Goal: Transaction & Acquisition: Obtain resource

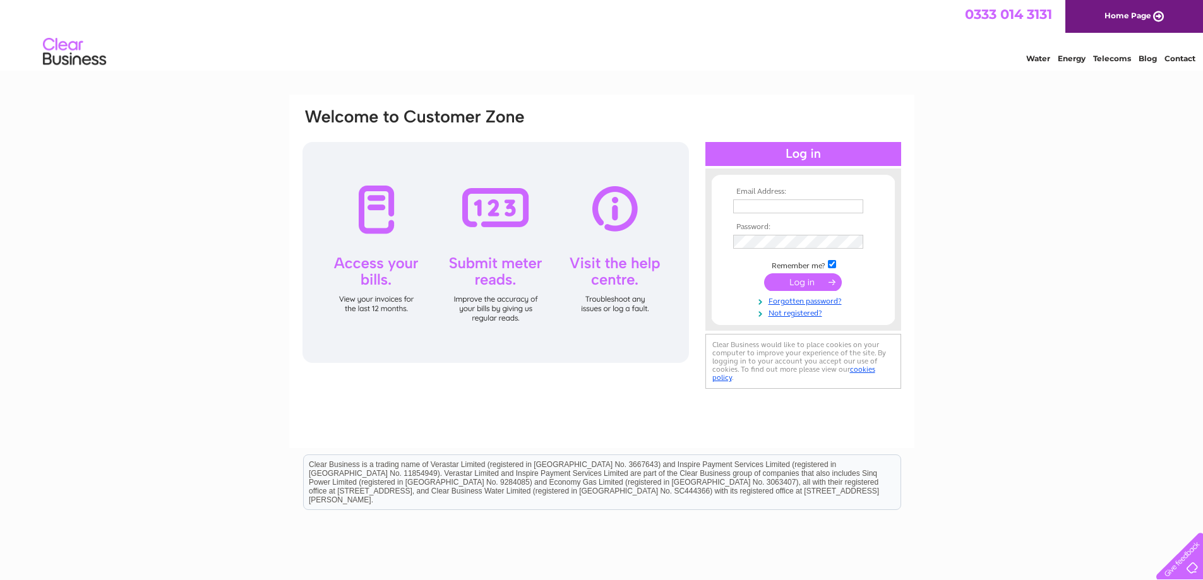
type input "sales@firegroup.co.uk"
click at [802, 285] on input "submit" at bounding box center [803, 282] width 78 height 18
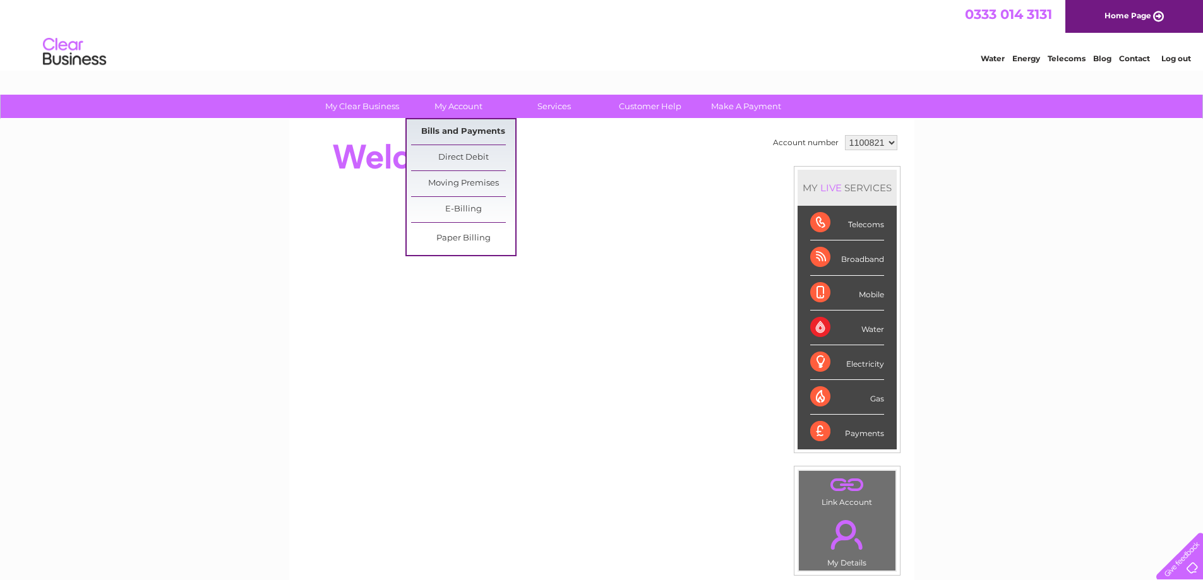
click at [457, 130] on link "Bills and Payments" at bounding box center [463, 131] width 104 height 25
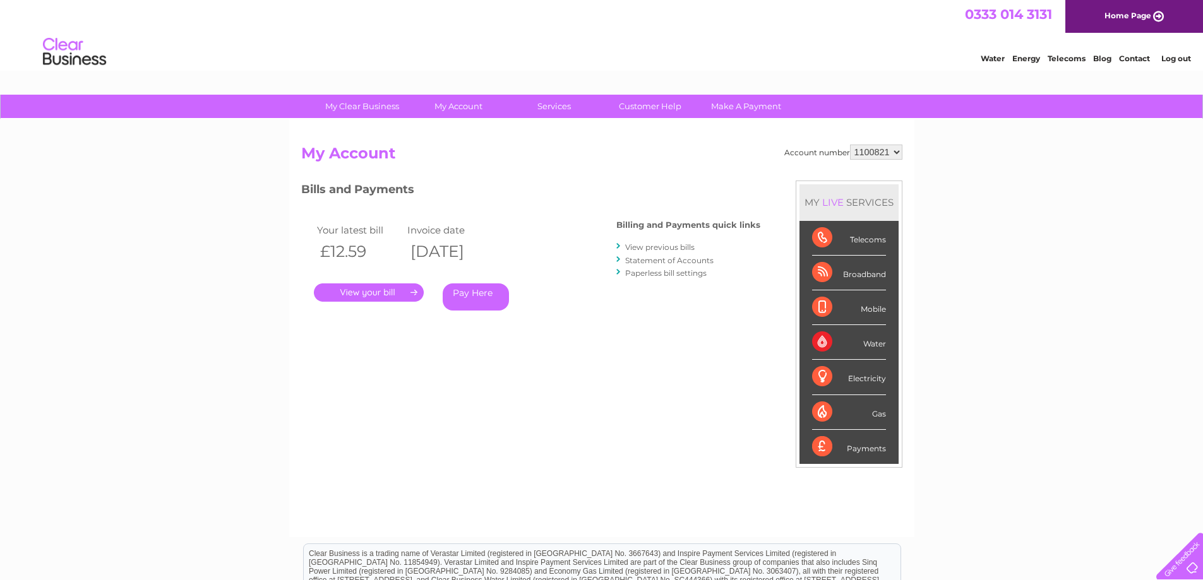
click at [656, 261] on link "Statement of Accounts" at bounding box center [669, 260] width 88 height 9
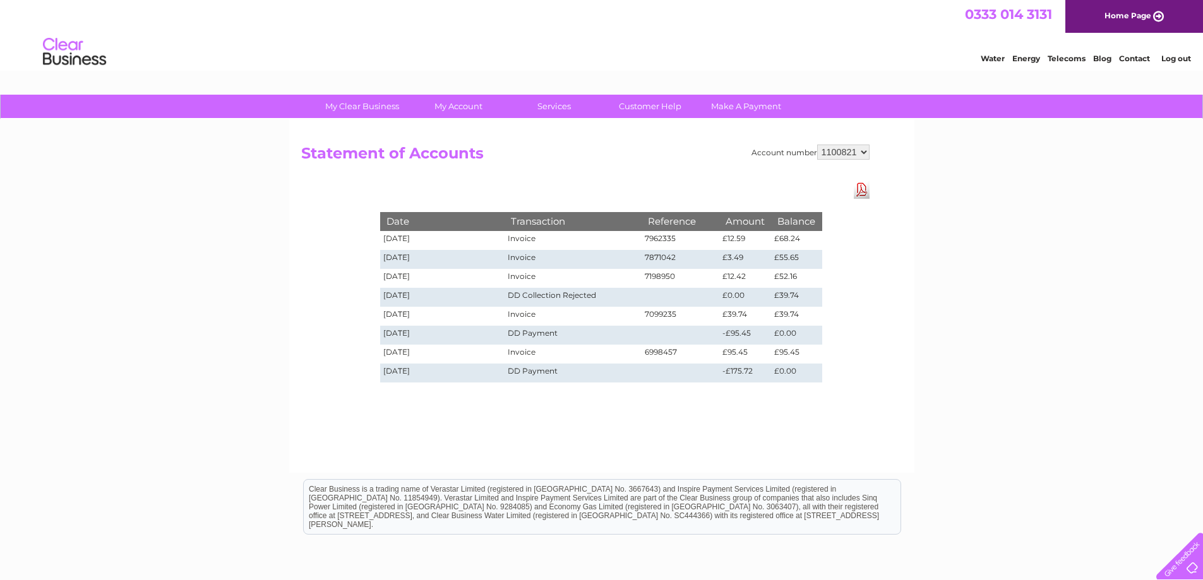
click at [863, 156] on select "1100821" at bounding box center [843, 152] width 52 height 15
click at [1180, 60] on link "Log out" at bounding box center [1176, 58] width 30 height 9
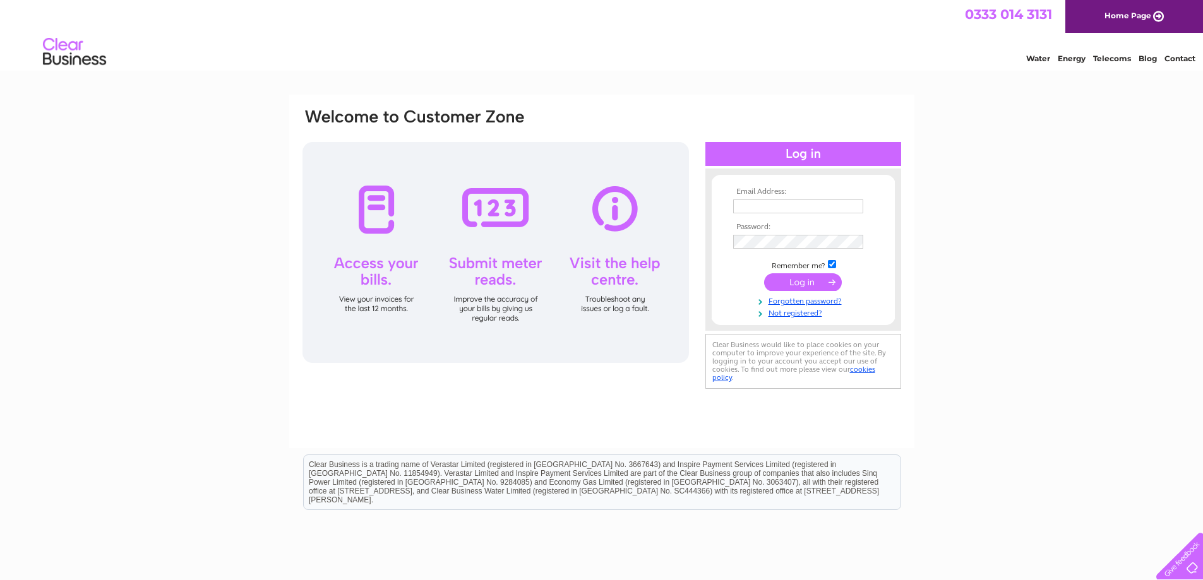
type input "[EMAIL_ADDRESS][DOMAIN_NAME]"
click at [796, 291] on input "submit" at bounding box center [803, 282] width 78 height 18
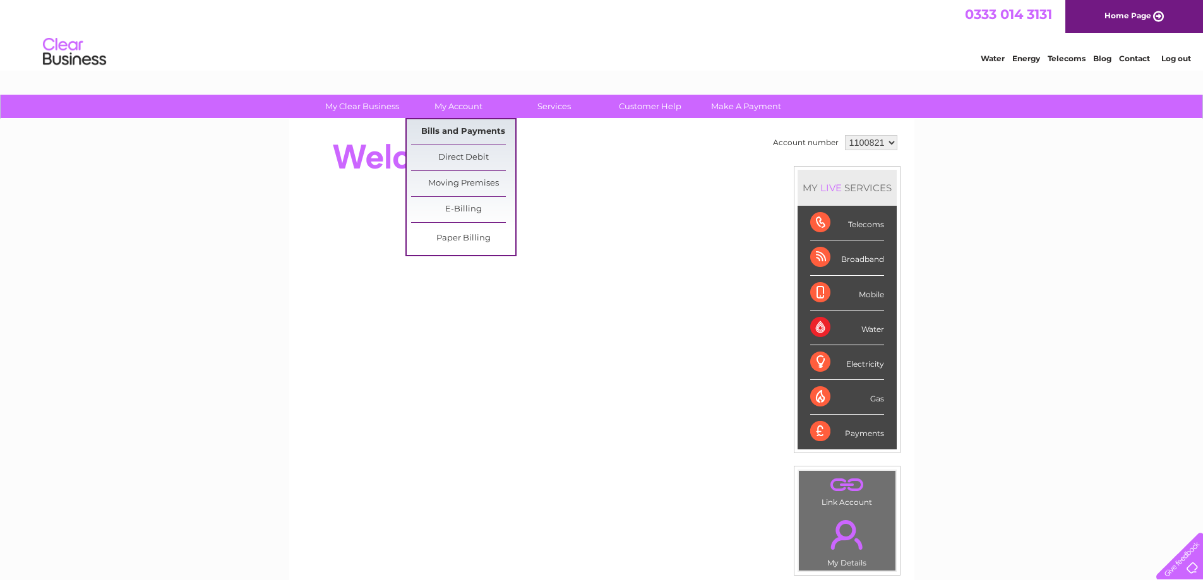
click at [446, 128] on link "Bills and Payments" at bounding box center [463, 131] width 104 height 25
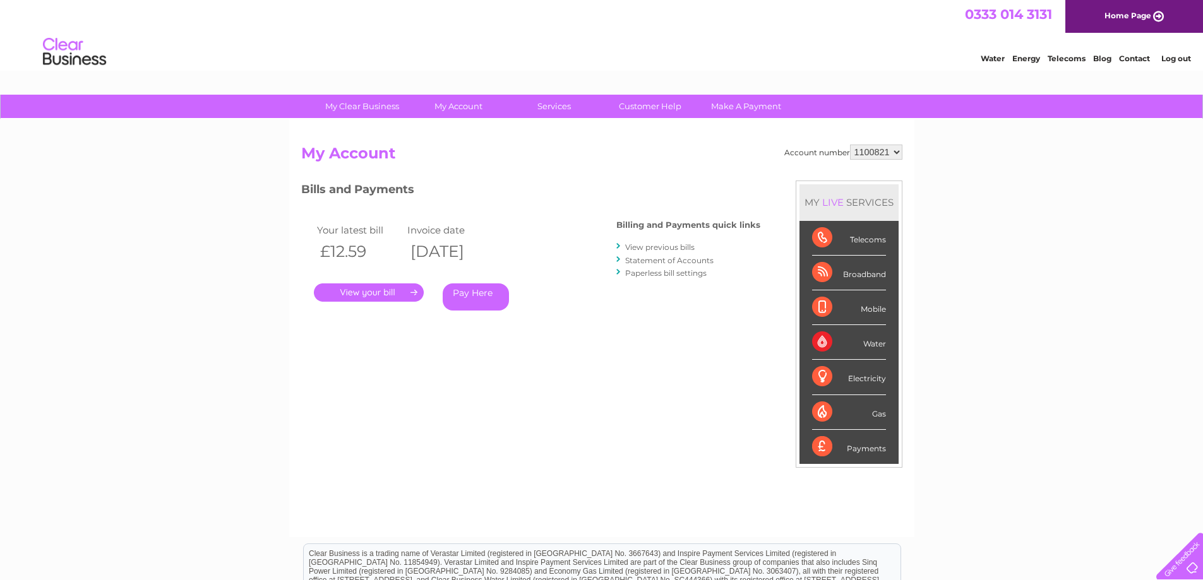
click at [666, 260] on link "Statement of Accounts" at bounding box center [669, 260] width 88 height 9
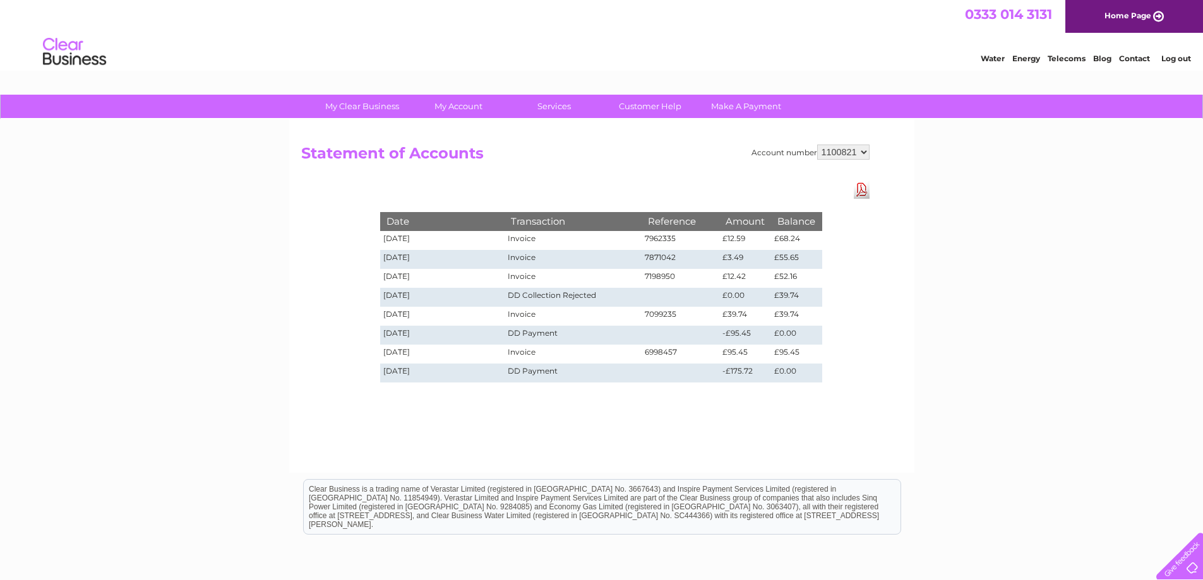
click at [863, 191] on link "Download Pdf" at bounding box center [862, 190] width 16 height 18
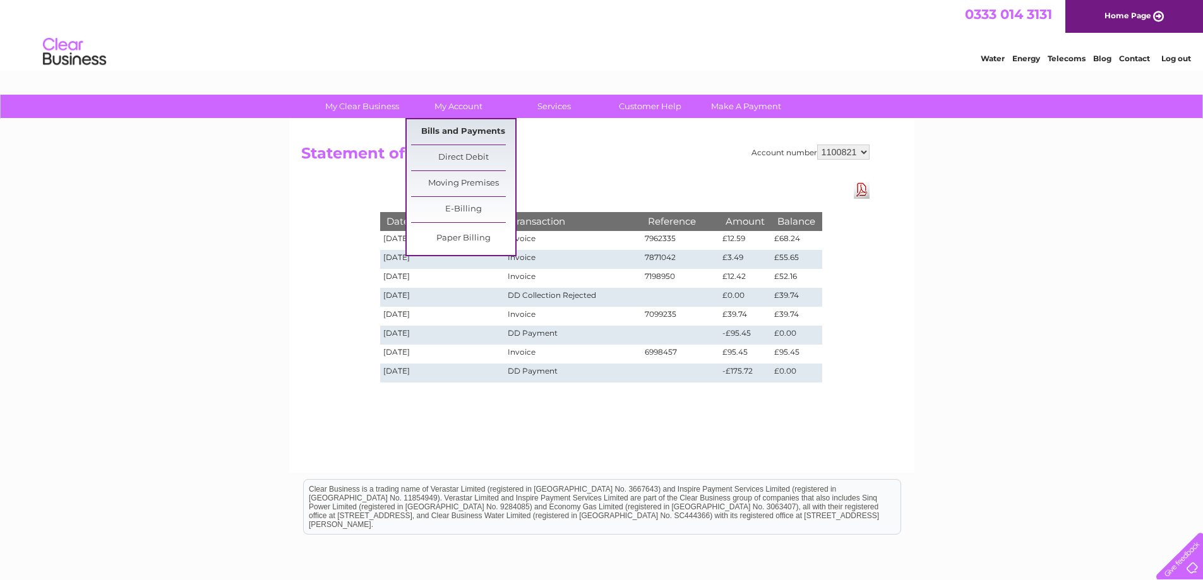
click at [440, 131] on link "Bills and Payments" at bounding box center [463, 131] width 104 height 25
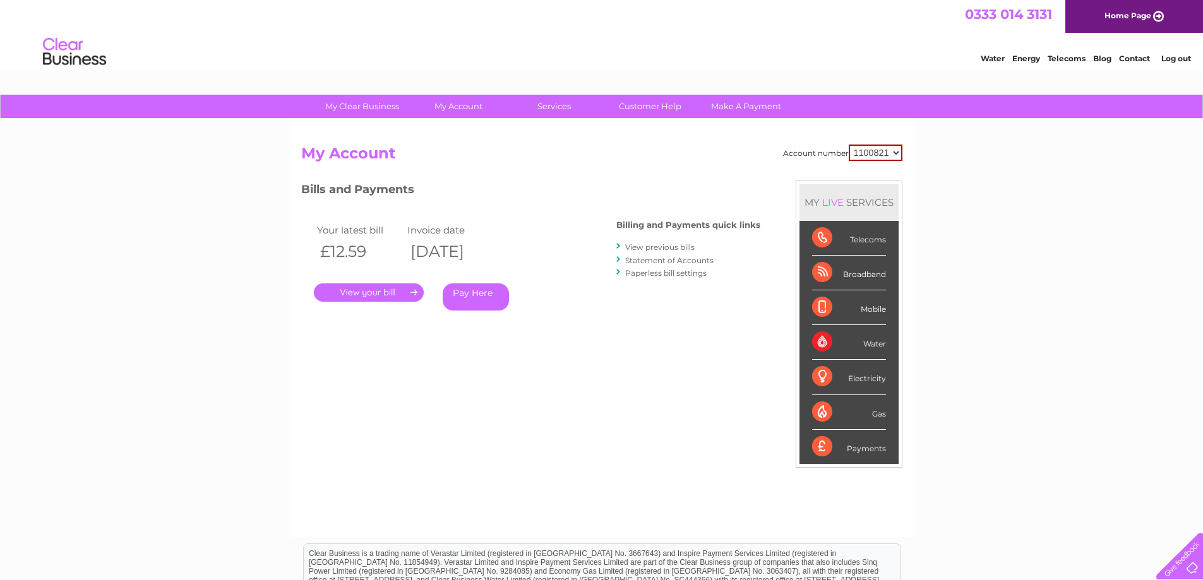
click at [378, 290] on link "." at bounding box center [369, 293] width 110 height 18
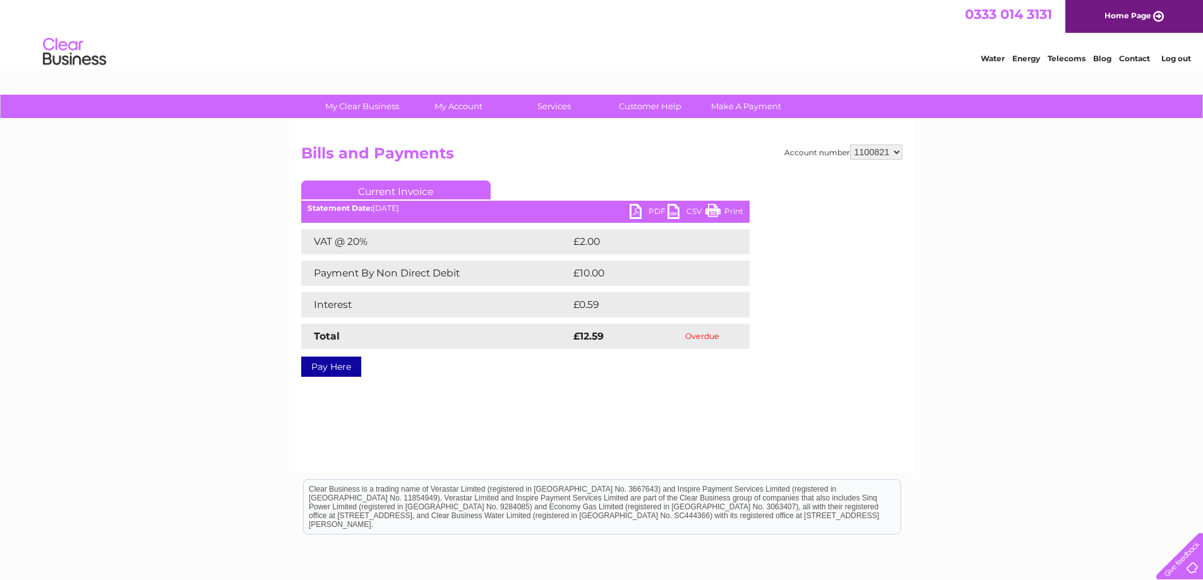
click at [653, 208] on link "PDF" at bounding box center [649, 213] width 38 height 18
click at [899, 154] on select "1100821" at bounding box center [876, 152] width 52 height 15
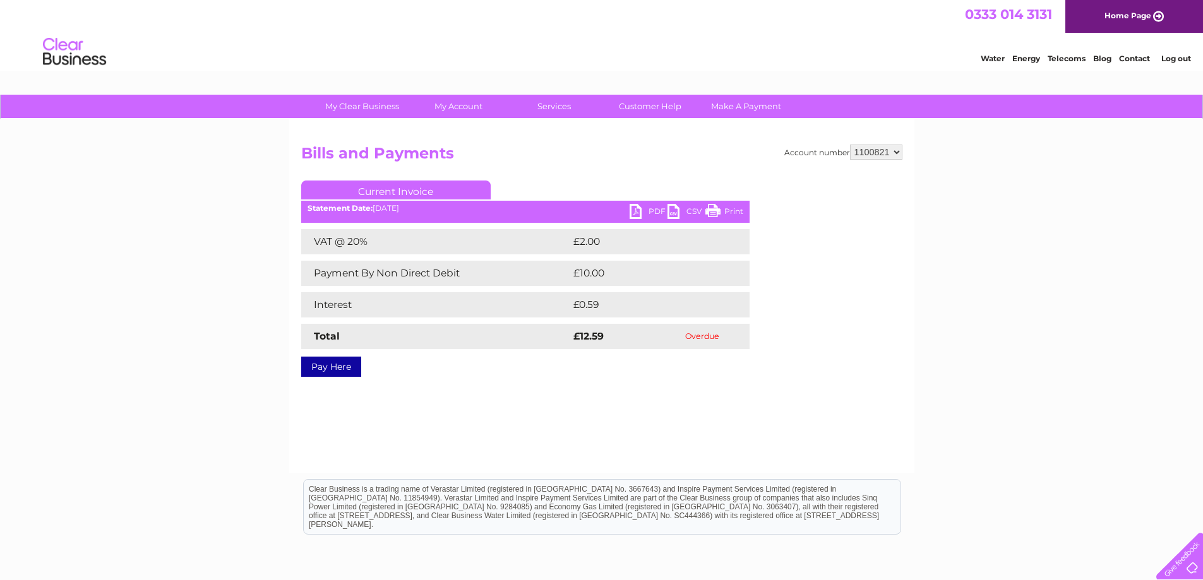
click at [1177, 61] on link "Log out" at bounding box center [1176, 58] width 30 height 9
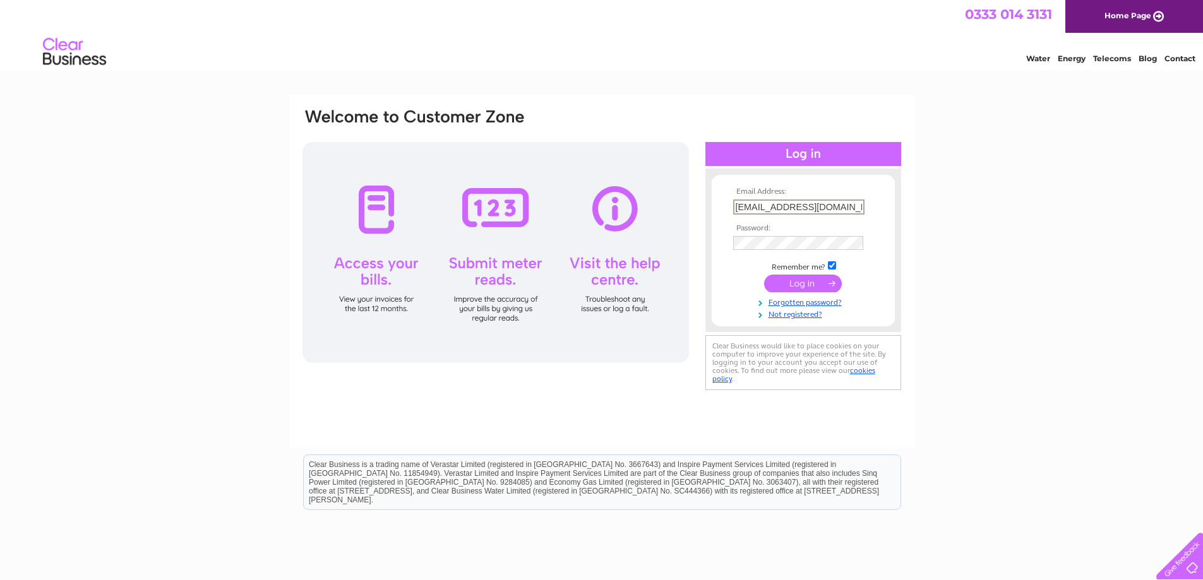
drag, startPoint x: 835, startPoint y: 205, endPoint x: 733, endPoint y: 205, distance: 102.3
click at [733, 205] on input "sales@firegroup.co.uk" at bounding box center [798, 207] width 131 height 15
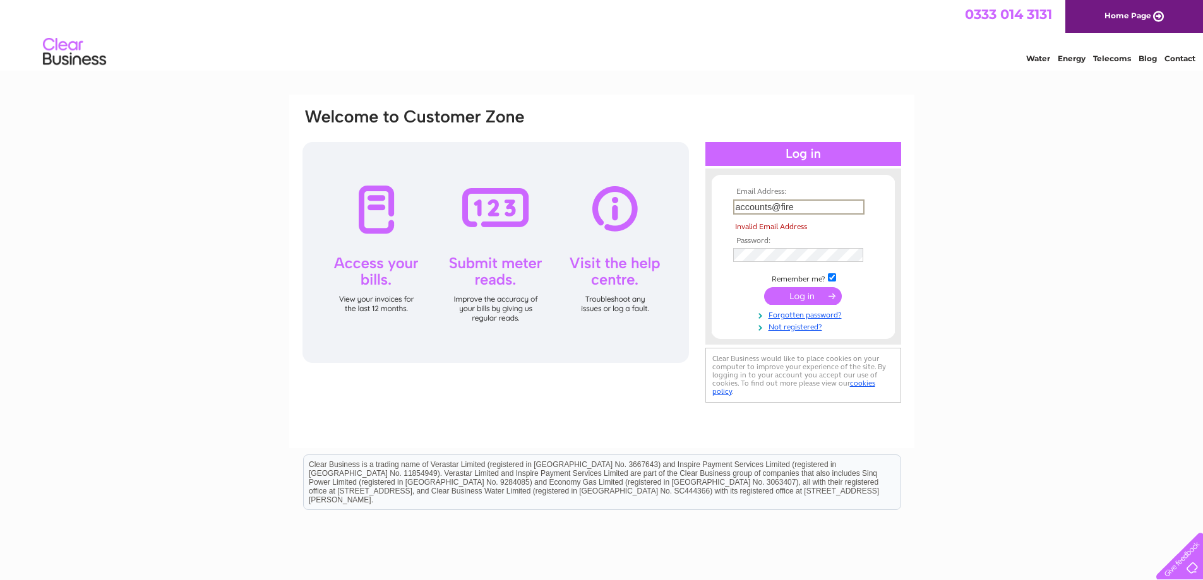
type input "accounts@firegroup.co.uk"
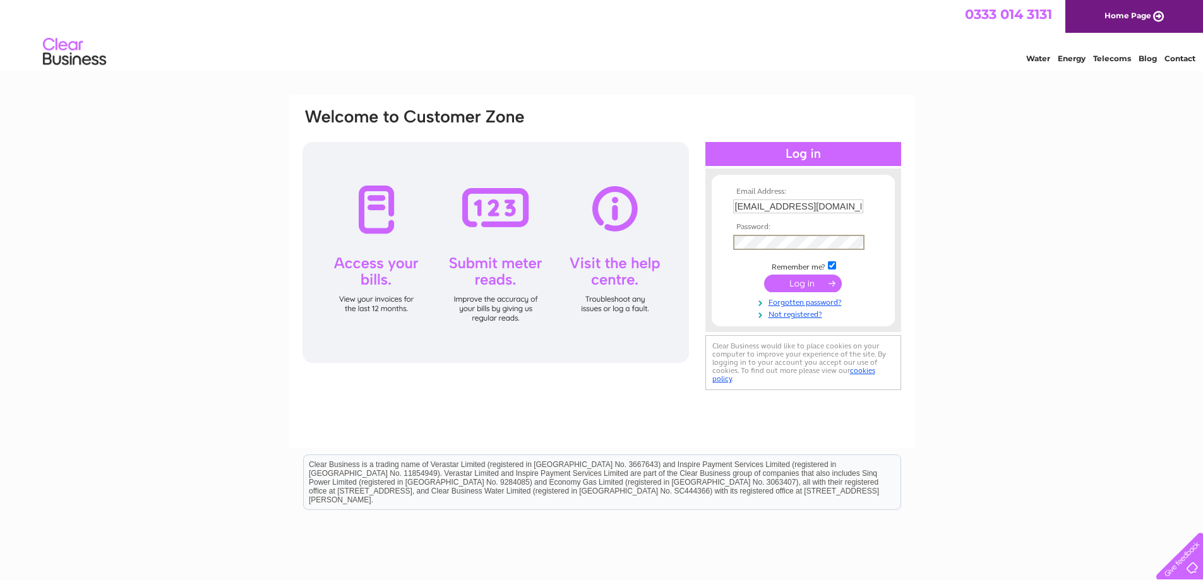
click at [690, 244] on div "Email Address: accounts@firegroup.co.uk Password:" at bounding box center [601, 250] width 601 height 286
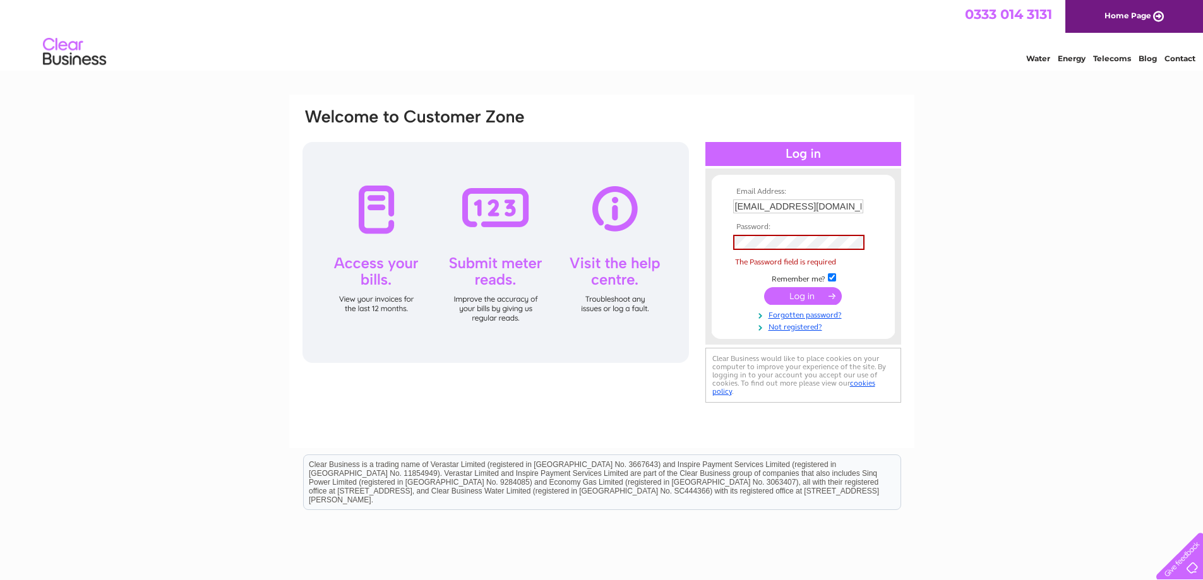
click at [721, 298] on form "Email Address: accounts@firegroup.co.uk Password: The Password field is required" at bounding box center [803, 260] width 183 height 145
click at [795, 316] on link "Forgotten password?" at bounding box center [804, 314] width 143 height 12
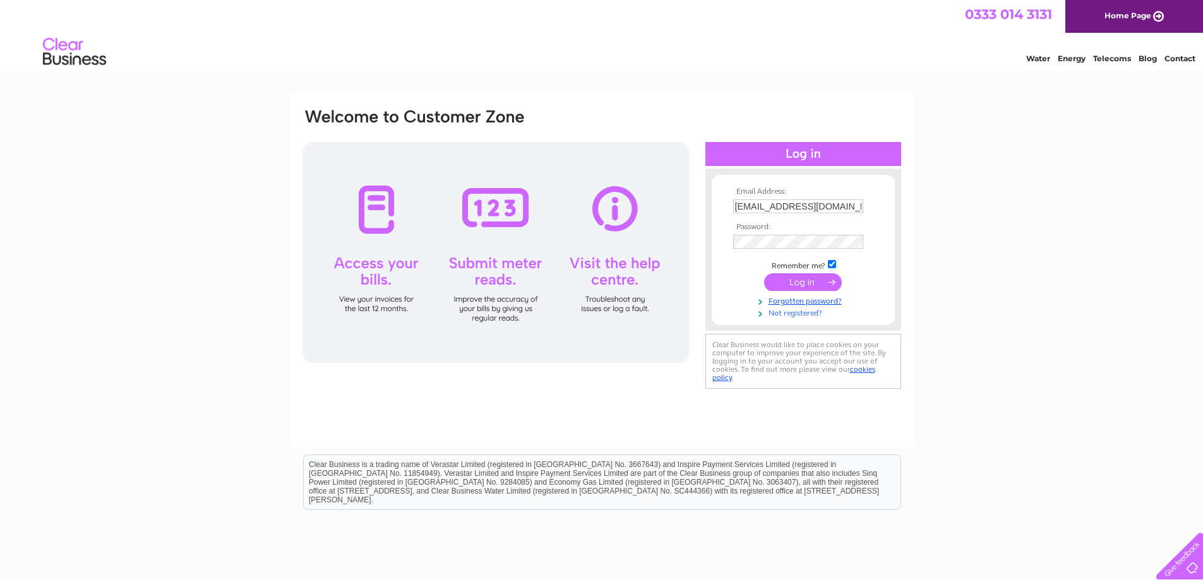
click at [797, 313] on link "Not registered?" at bounding box center [804, 312] width 143 height 12
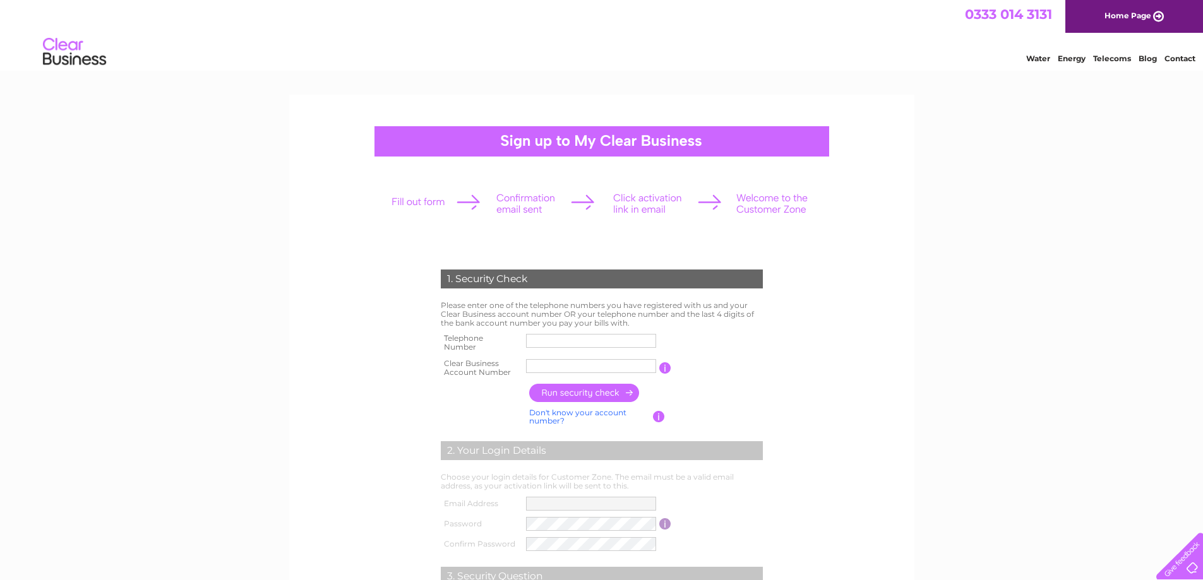
click at [609, 342] on input "text" at bounding box center [591, 341] width 130 height 14
type input "01314442262"
type input "1100815"
click at [580, 389] on input "button" at bounding box center [584, 393] width 111 height 18
type input "**********"
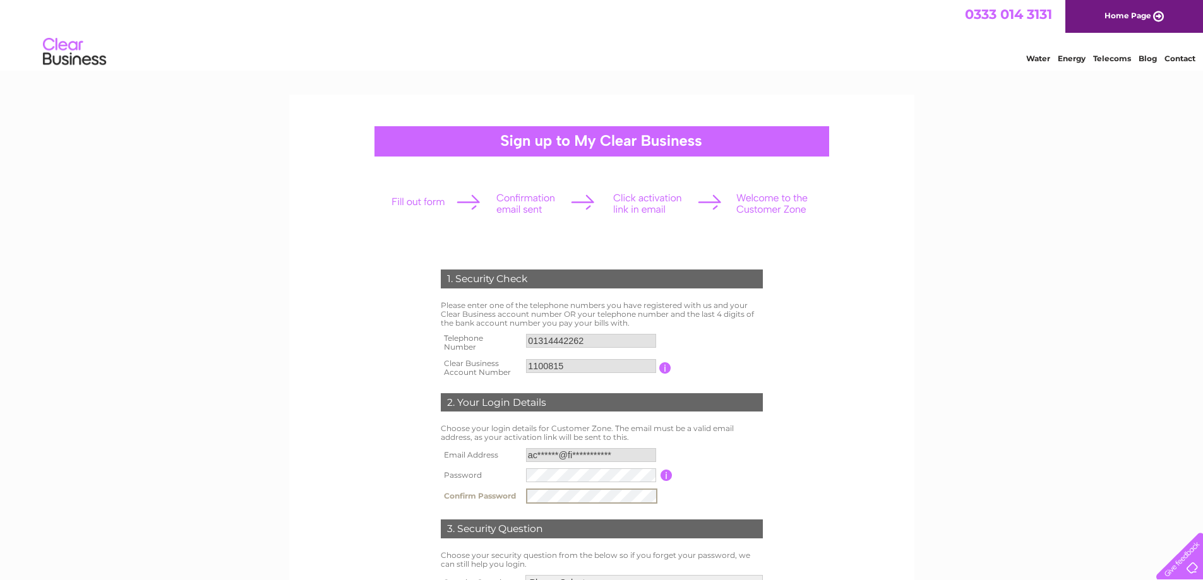
scroll to position [9, 0]
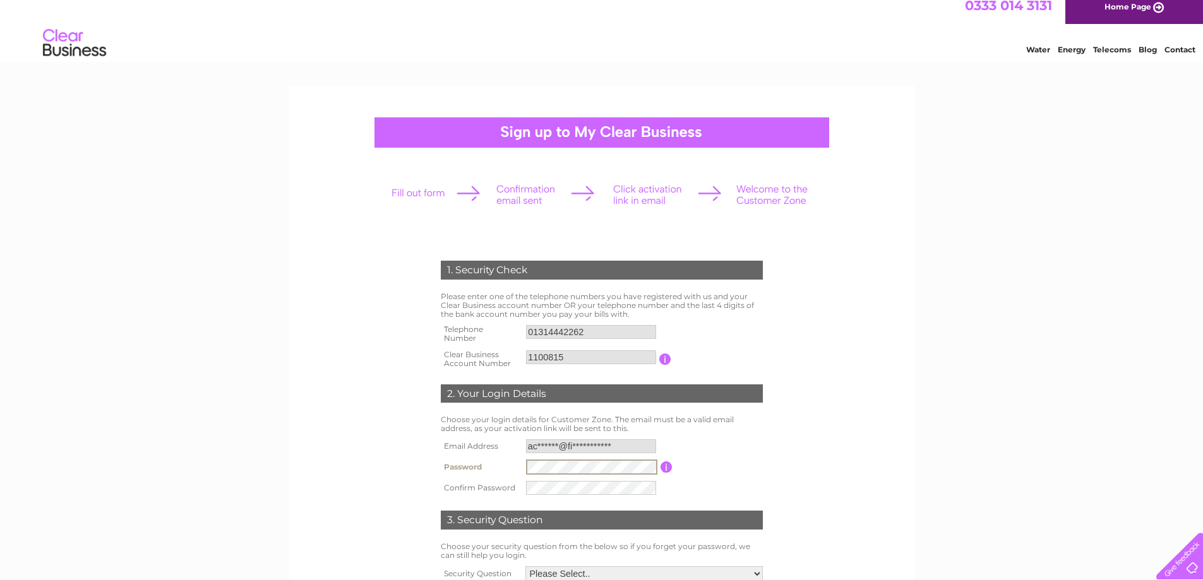
click at [470, 467] on tr "Password Password must be at least 6 characters long" at bounding box center [602, 467] width 328 height 21
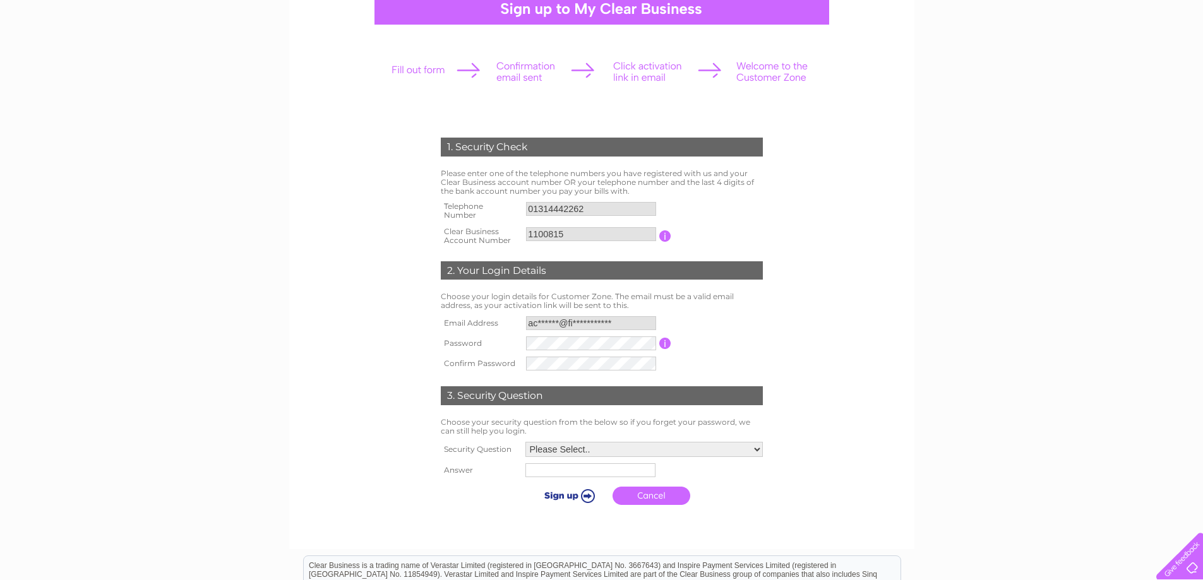
scroll to position [135, 0]
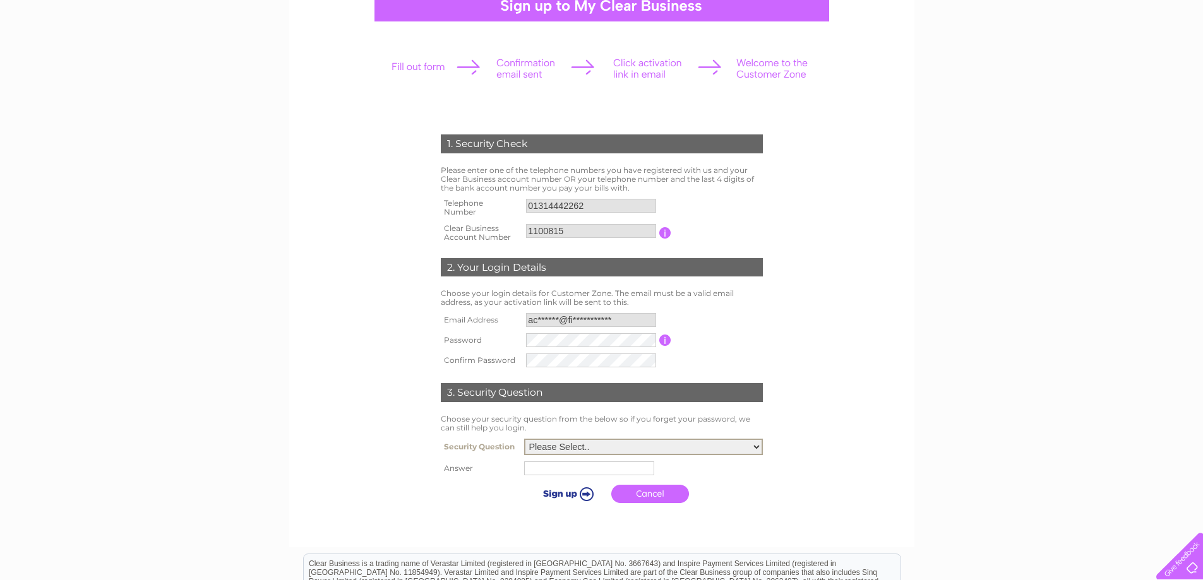
click at [756, 450] on select "Please Select.. In what town or city was your first job? In what town or city d…" at bounding box center [643, 447] width 239 height 16
select select "1"
click at [524, 440] on select "Please Select.. In what town or city was your first job? In what town or city d…" at bounding box center [643, 447] width 239 height 16
click at [565, 474] on input "text" at bounding box center [589, 469] width 130 height 14
type input "Edinburgh"
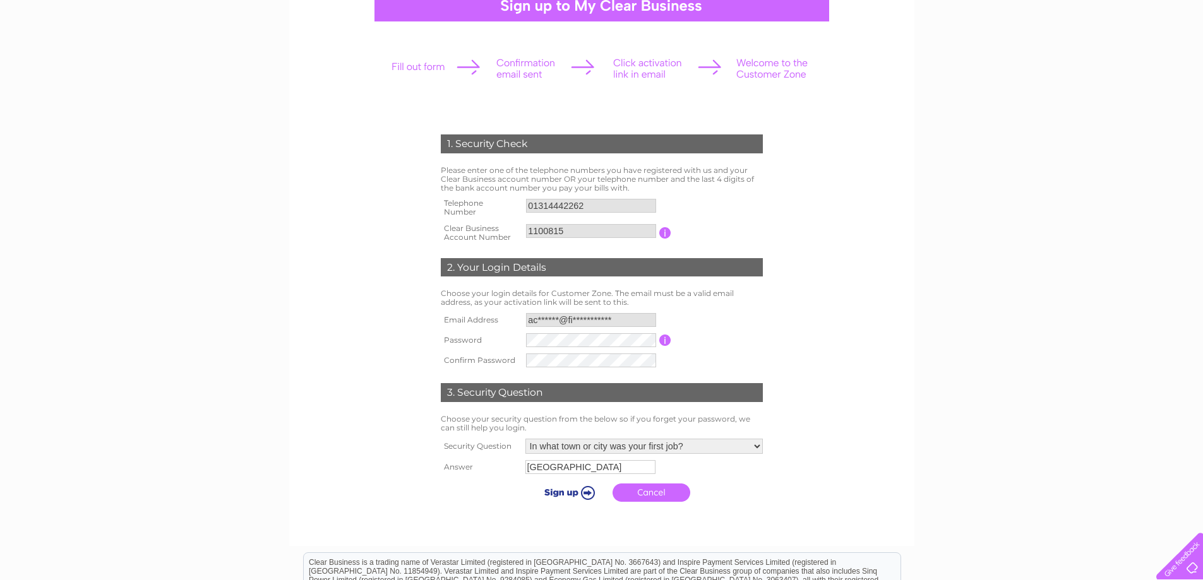
click at [587, 496] on input "submit" at bounding box center [568, 493] width 78 height 18
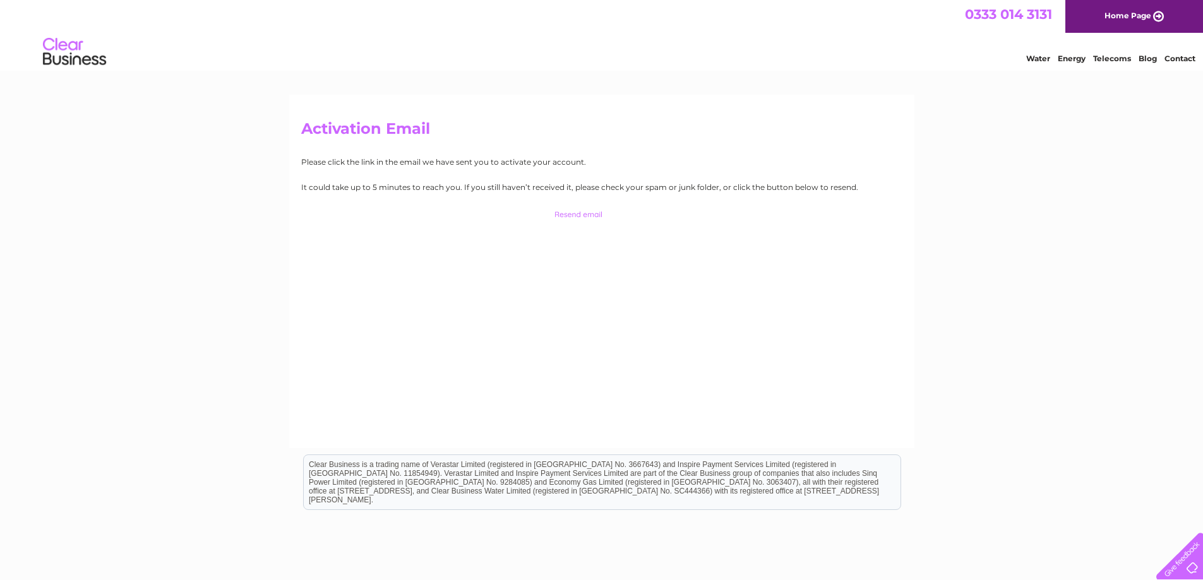
click at [571, 213] on input "button" at bounding box center [601, 215] width 124 height 18
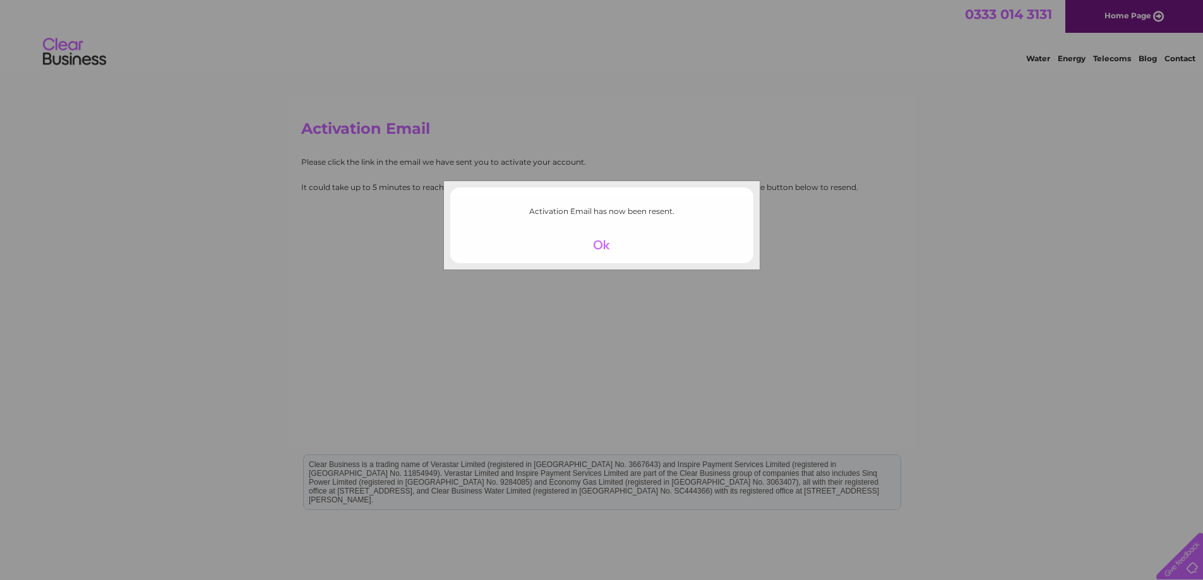
click at [603, 244] on div at bounding box center [602, 245] width 78 height 18
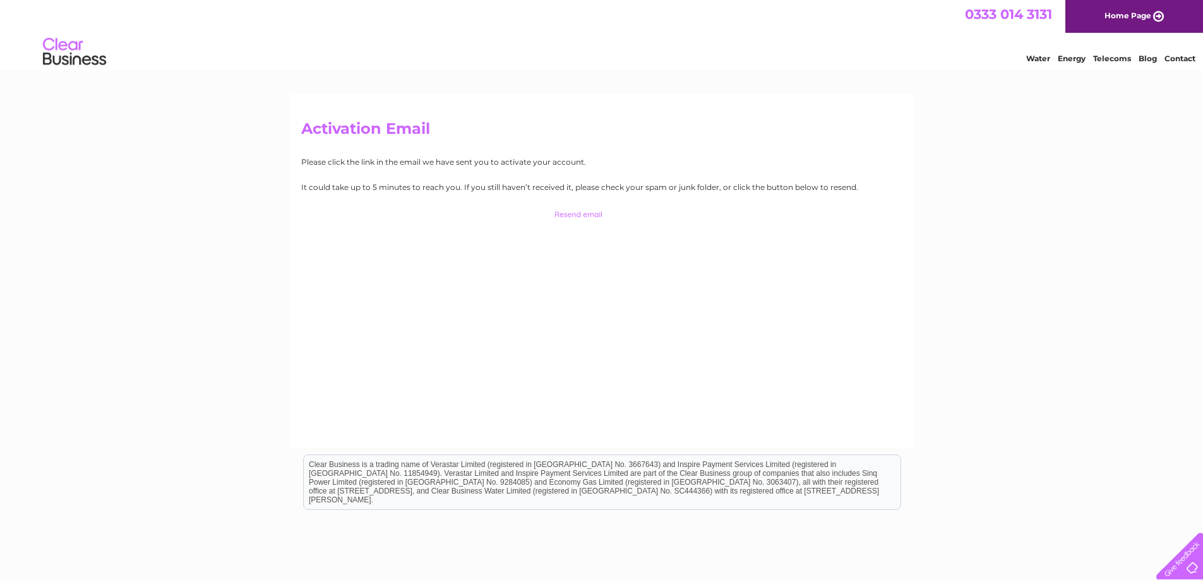
click at [587, 217] on input "button" at bounding box center [601, 215] width 124 height 18
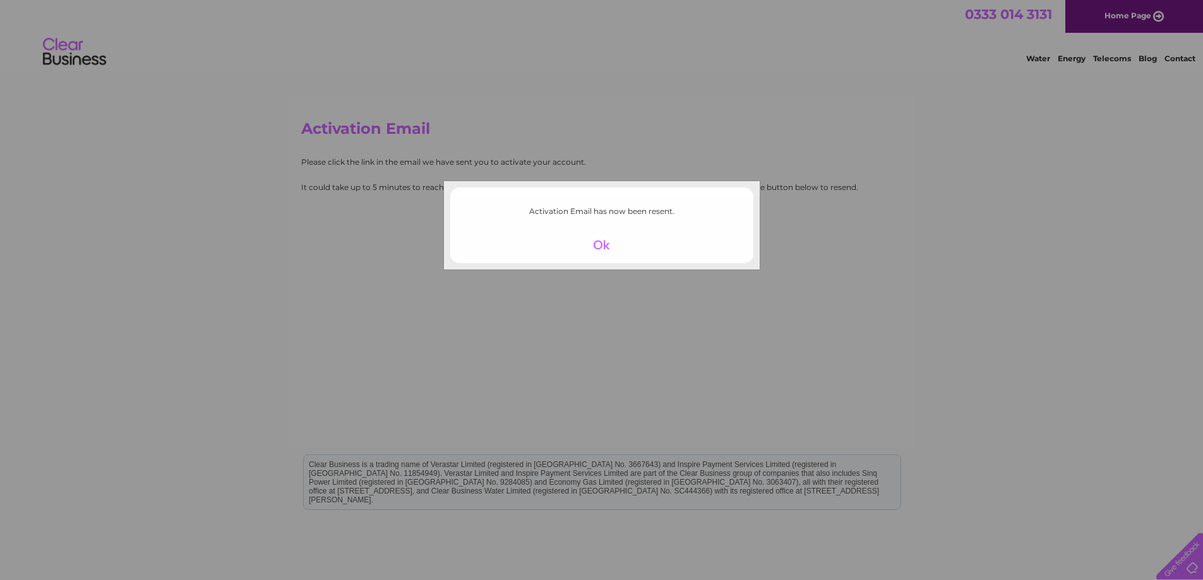
click at [605, 244] on div at bounding box center [602, 245] width 78 height 18
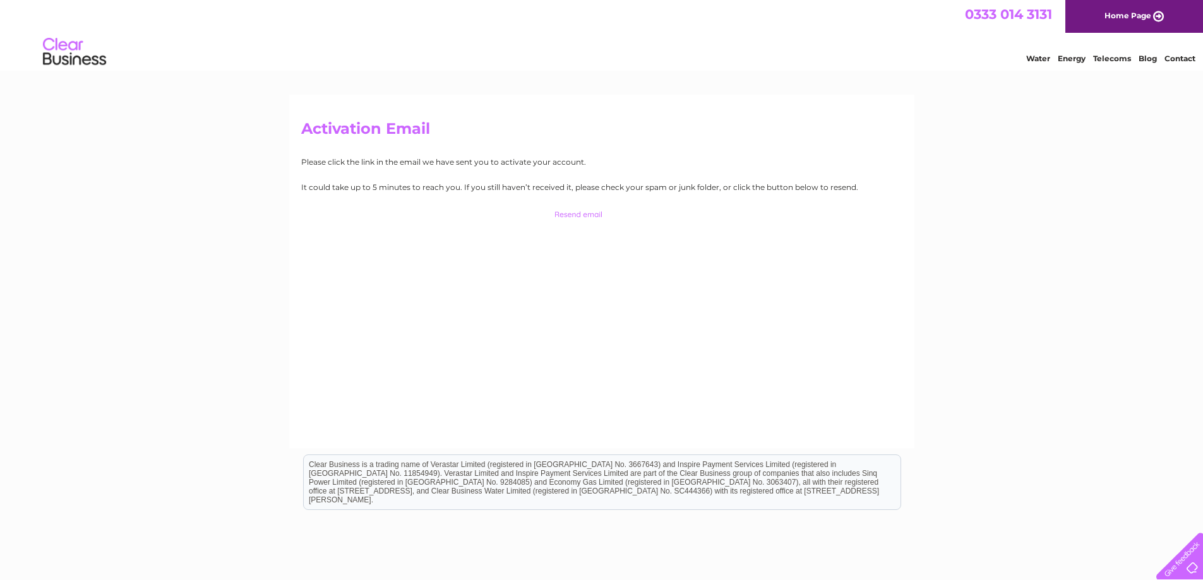
click at [578, 216] on input "button" at bounding box center [601, 215] width 124 height 18
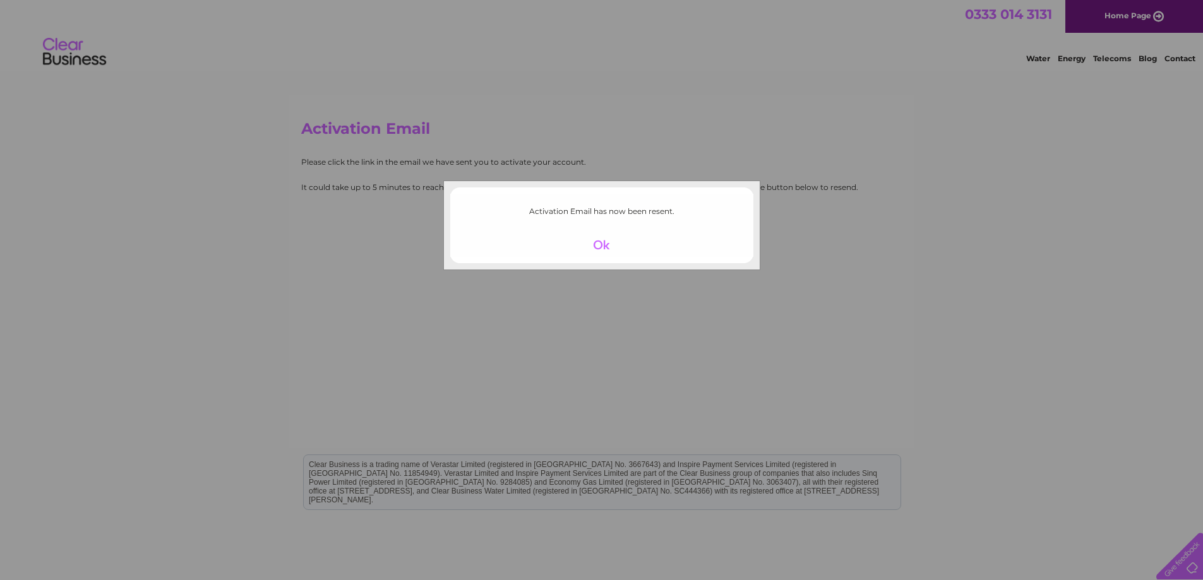
click at [597, 248] on div at bounding box center [602, 245] width 78 height 18
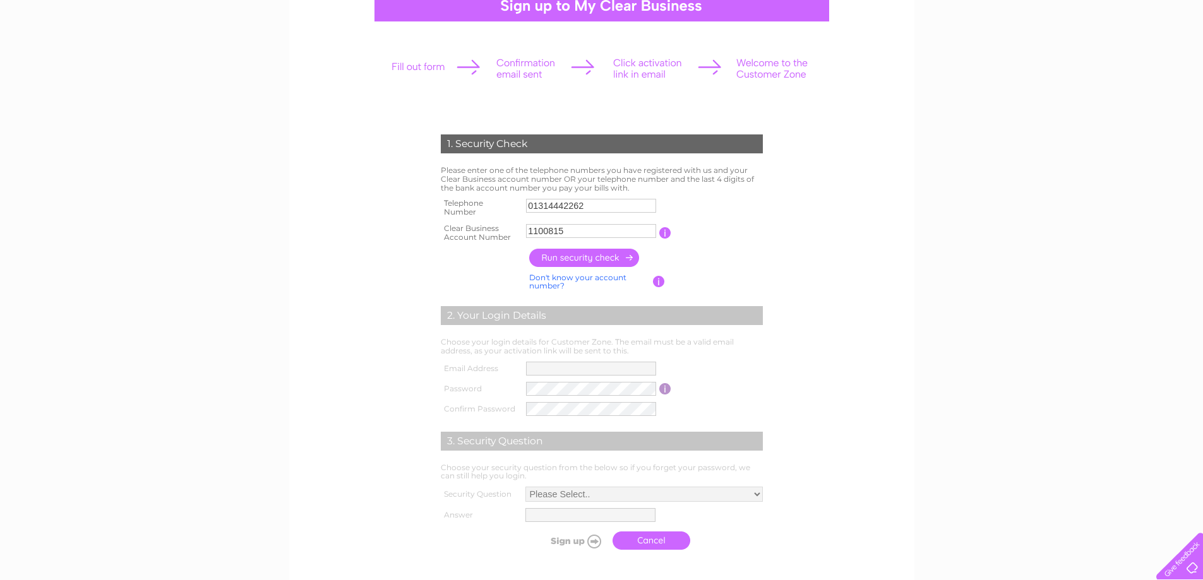
click at [585, 261] on input "button" at bounding box center [584, 258] width 111 height 18
type input "**********"
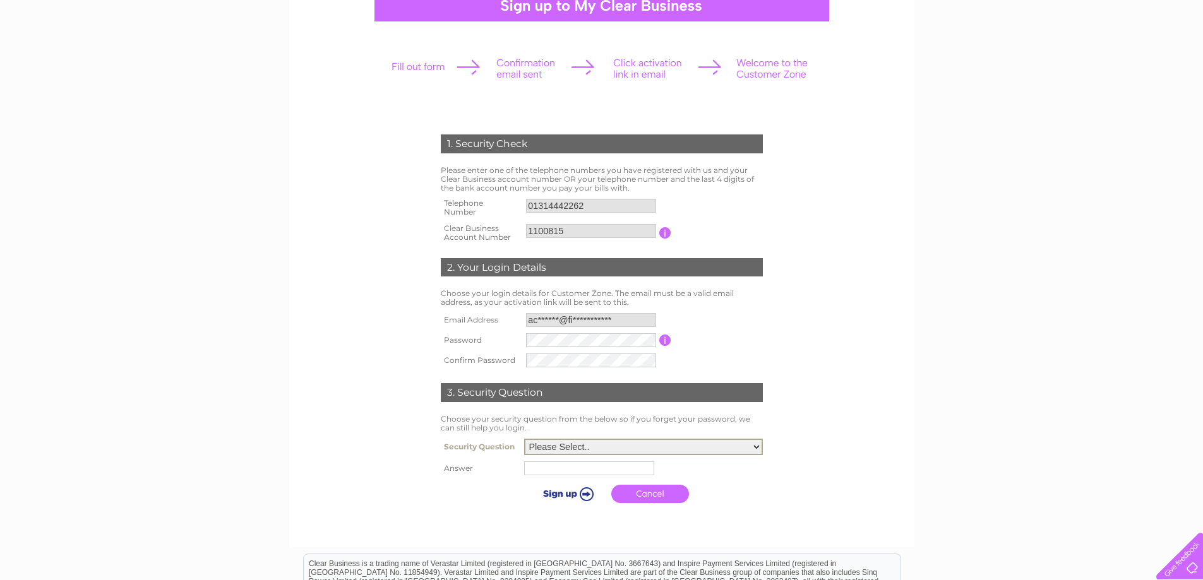
click at [755, 447] on select "Please Select.. In what town or city was your first job? In what town or city d…" at bounding box center [643, 447] width 239 height 16
select select "1"
click at [524, 440] on select "Please Select.. In what town or city was your first job? In what town or city d…" at bounding box center [643, 447] width 239 height 16
click at [642, 472] on input "text" at bounding box center [590, 467] width 131 height 15
type input "[GEOGRAPHIC_DATA]"
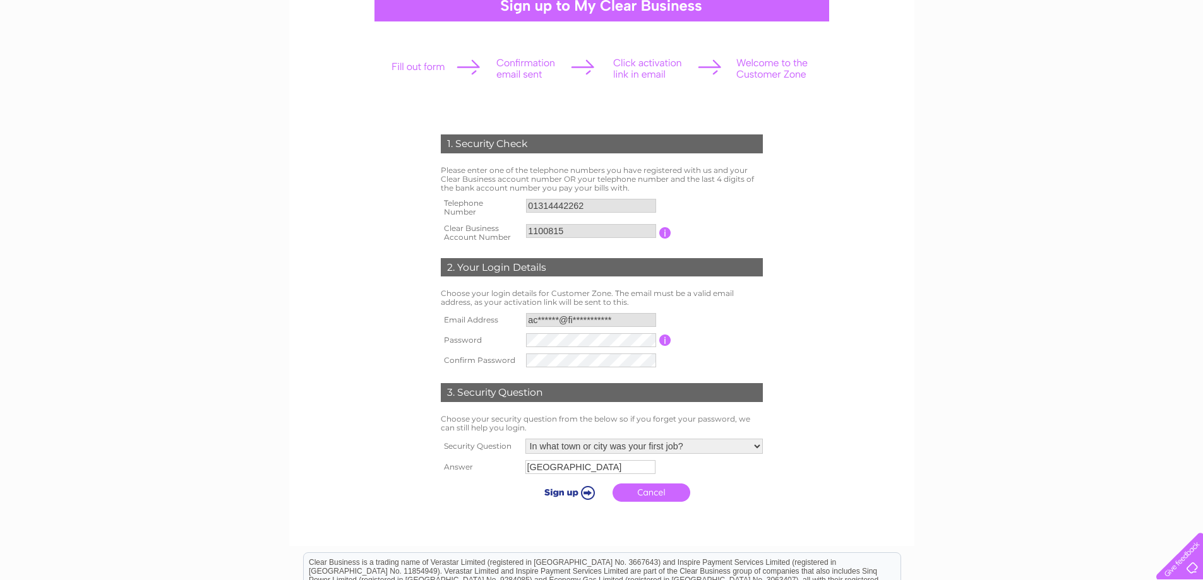
click at [565, 494] on input "submit" at bounding box center [568, 493] width 78 height 18
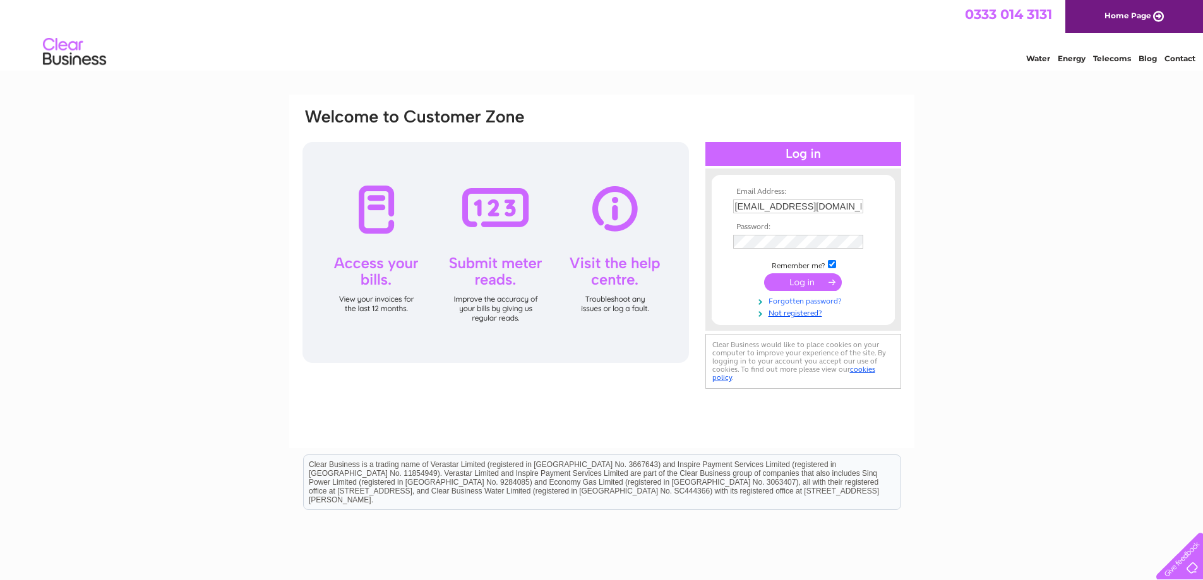
click at [781, 300] on link "Forgotten password?" at bounding box center [804, 300] width 143 height 12
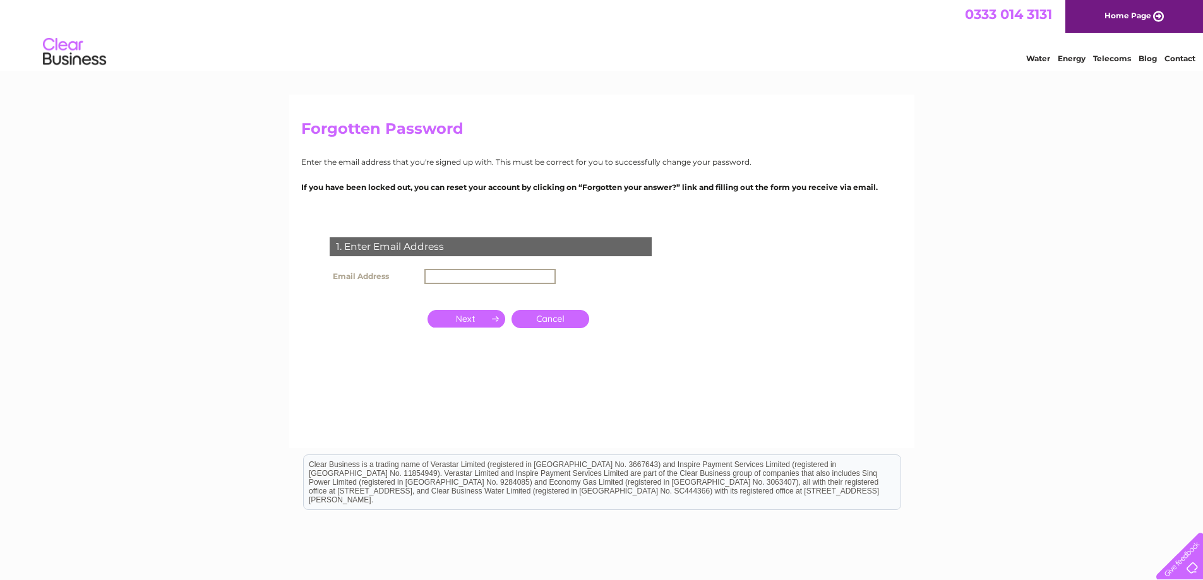
click at [495, 275] on input "text" at bounding box center [489, 276] width 131 height 15
type input "[EMAIL_ADDRESS][DOMAIN_NAME]"
click at [465, 317] on input "button" at bounding box center [467, 318] width 78 height 18
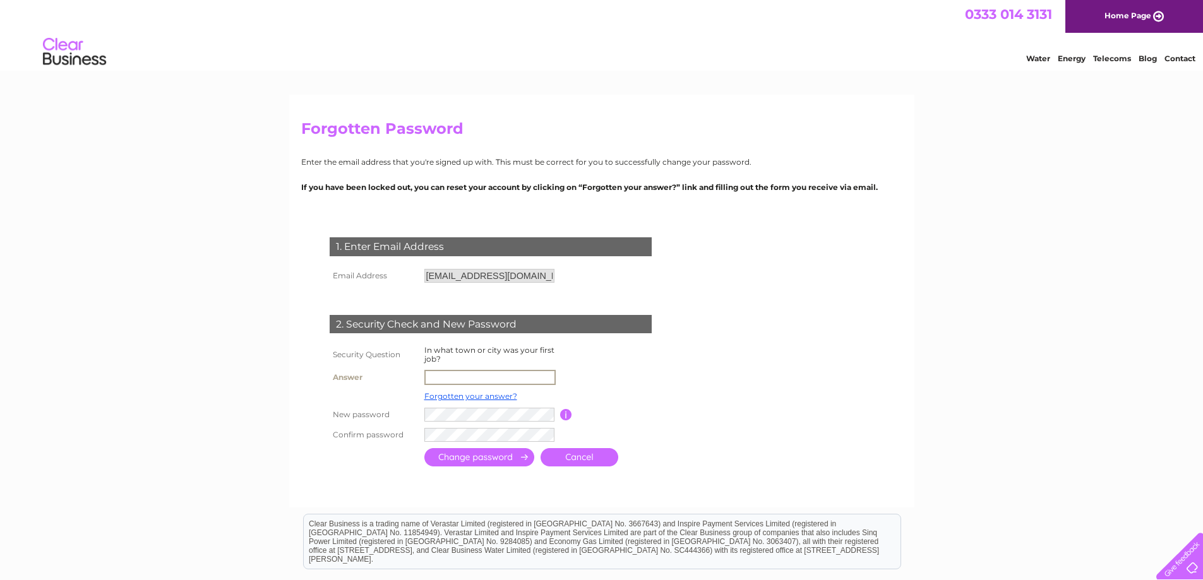
click at [455, 376] on input "text" at bounding box center [489, 377] width 131 height 15
type input "1100815"
click at [517, 454] on input "submit" at bounding box center [479, 457] width 110 height 18
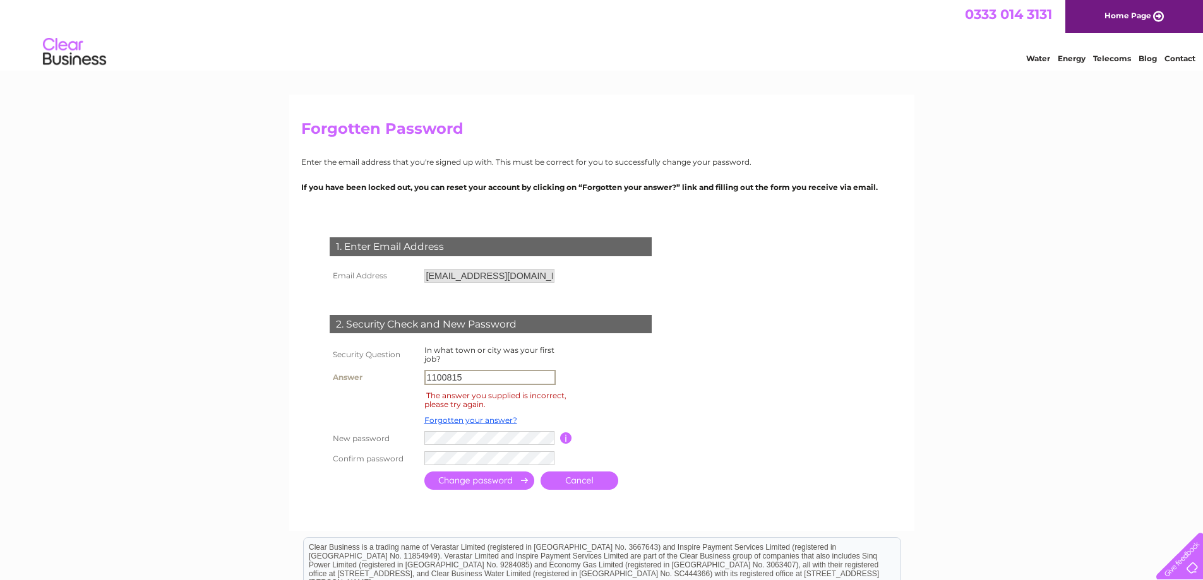
drag, startPoint x: 481, startPoint y: 376, endPoint x: 354, endPoint y: 372, distance: 127.6
click at [354, 372] on tr "Answer 1100815" at bounding box center [505, 377] width 359 height 21
type input "[GEOGRAPHIC_DATA]"
click at [453, 510] on div at bounding box center [493, 505] width 384 height 25
click at [460, 484] on input "submit" at bounding box center [479, 481] width 110 height 18
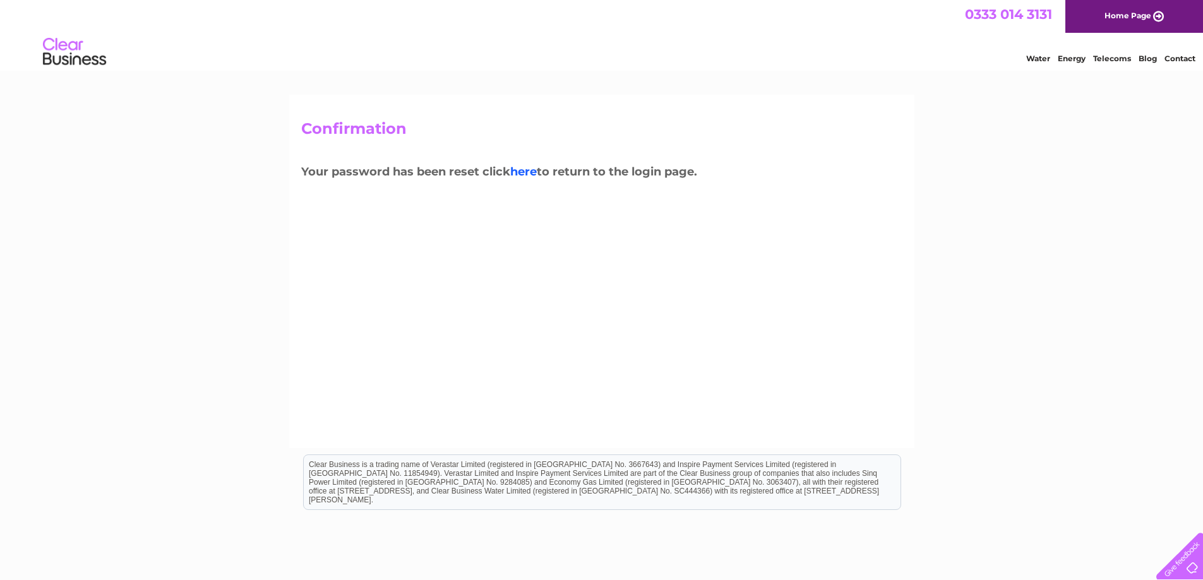
click at [525, 173] on link "here" at bounding box center [523, 172] width 27 height 14
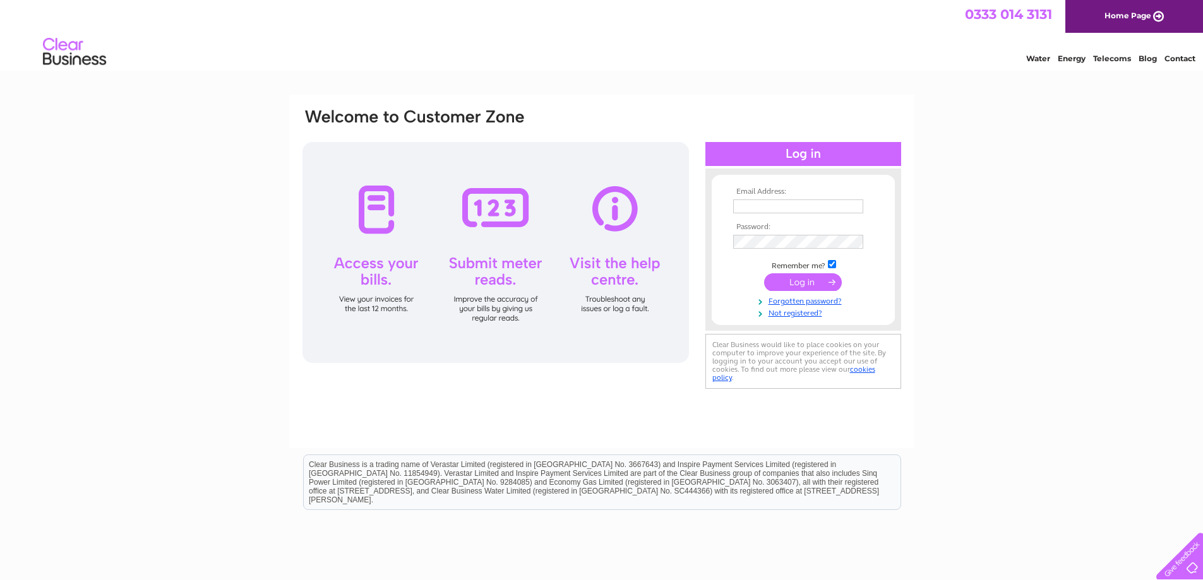
type input "[EMAIL_ADDRESS][DOMAIN_NAME]"
click at [680, 258] on div "Email Address: [EMAIL_ADDRESS][DOMAIN_NAME] Password:" at bounding box center [601, 250] width 601 height 286
click at [812, 282] on input "submit" at bounding box center [803, 282] width 78 height 18
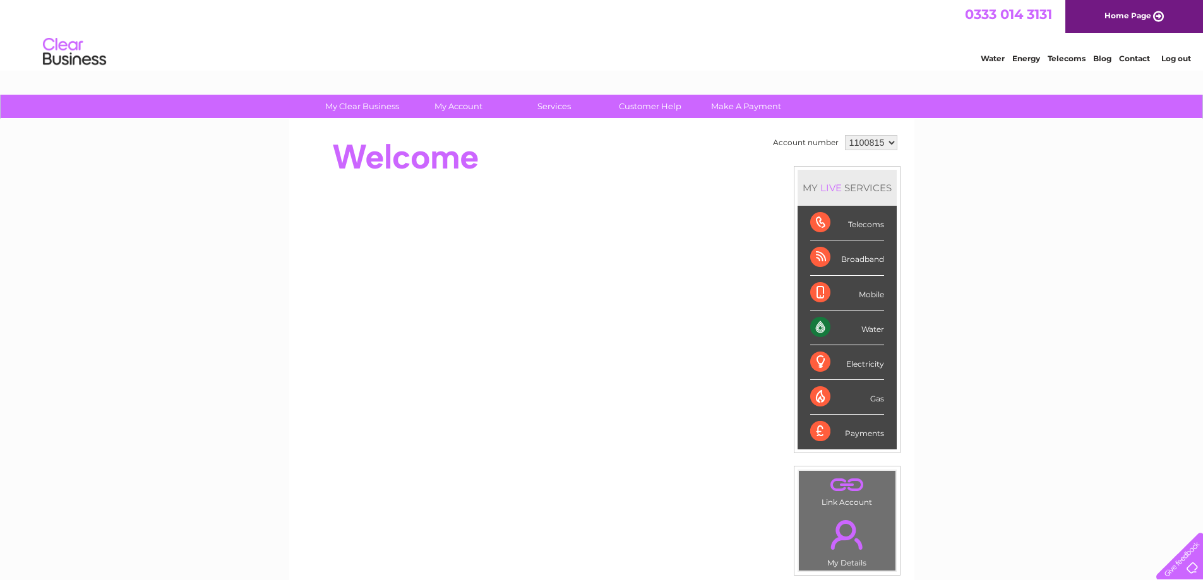
click at [840, 328] on div "Water" at bounding box center [847, 328] width 74 height 35
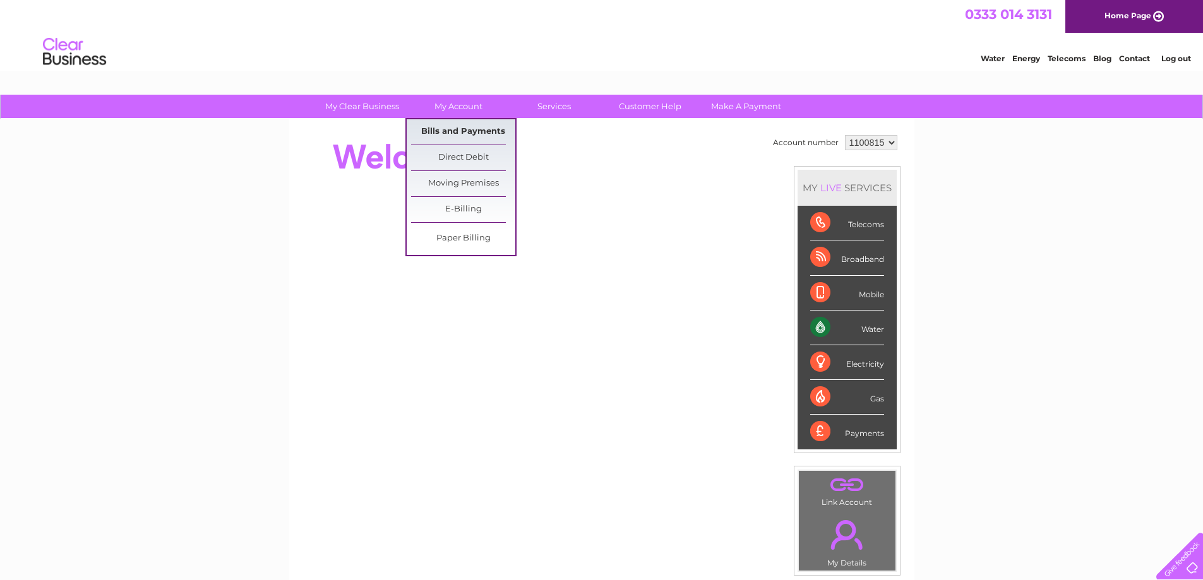
click at [453, 135] on link "Bills and Payments" at bounding box center [463, 131] width 104 height 25
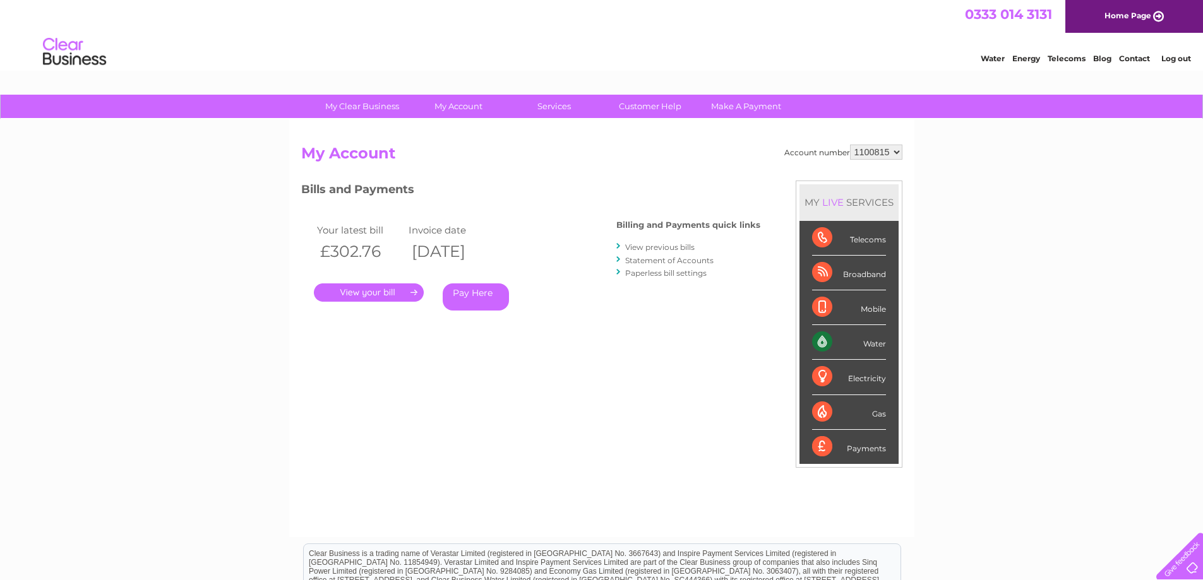
click at [652, 247] on link "View previous bills" at bounding box center [659, 246] width 69 height 9
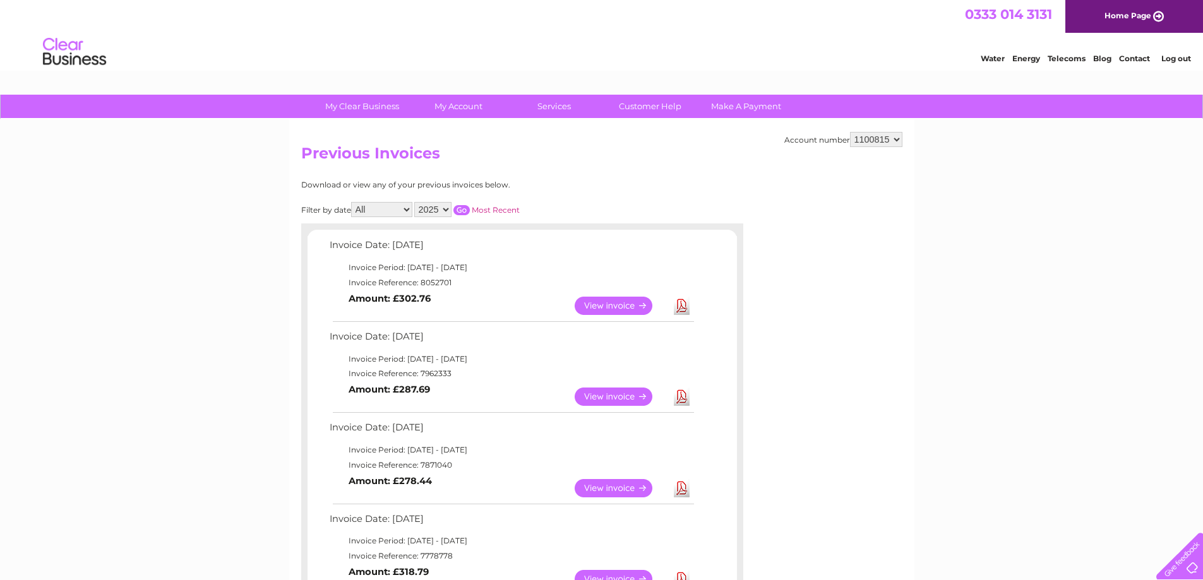
click at [594, 396] on link "View" at bounding box center [621, 397] width 93 height 18
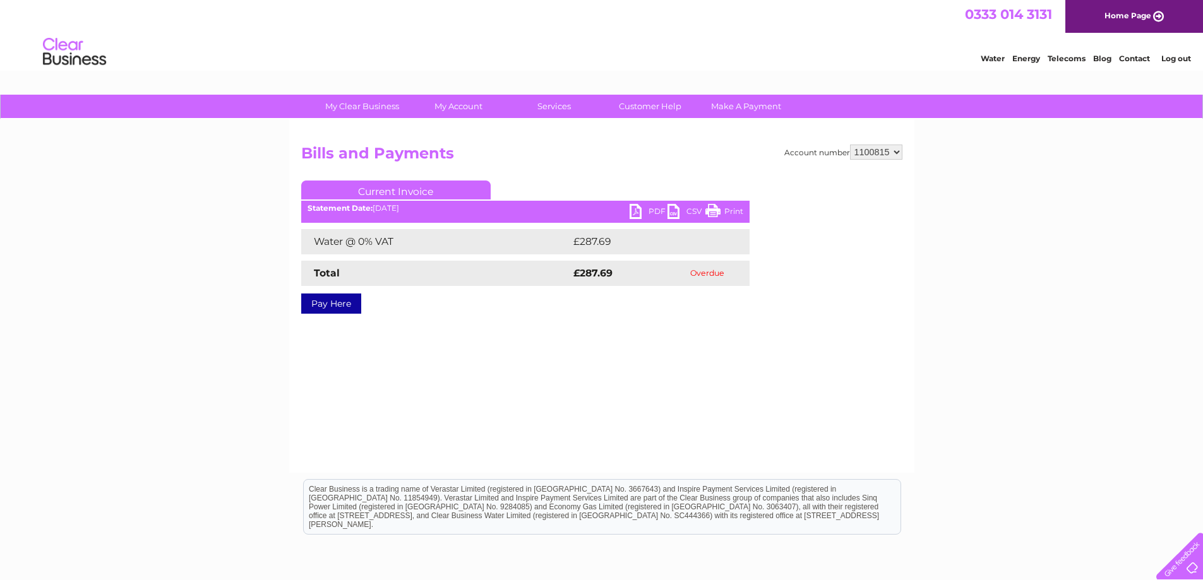
click at [647, 212] on link "PDF" at bounding box center [649, 213] width 38 height 18
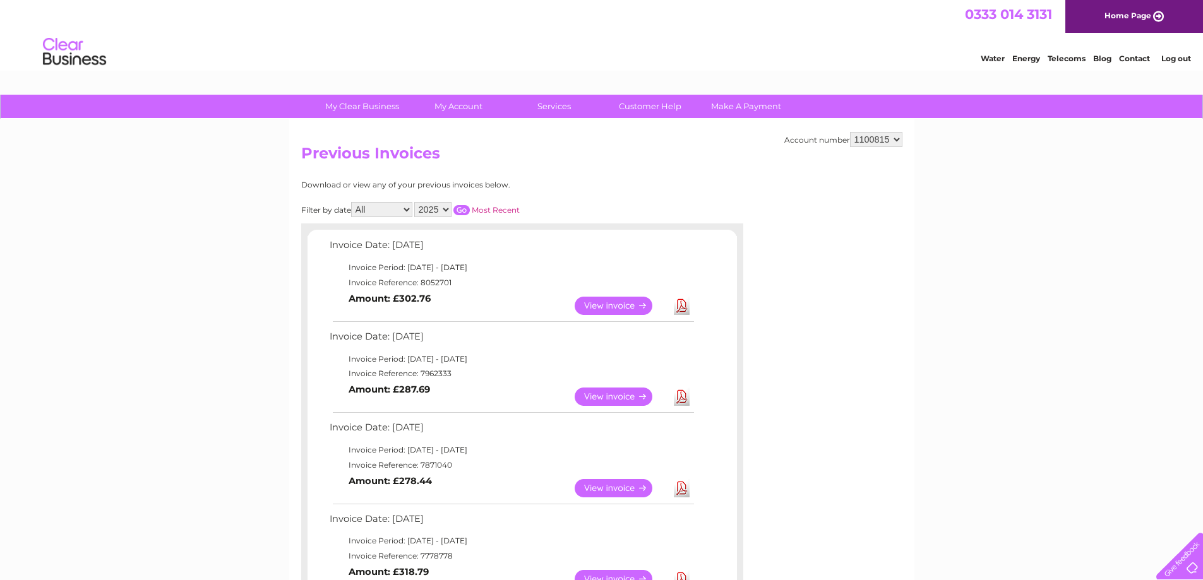
click at [616, 302] on link "View" at bounding box center [621, 306] width 93 height 18
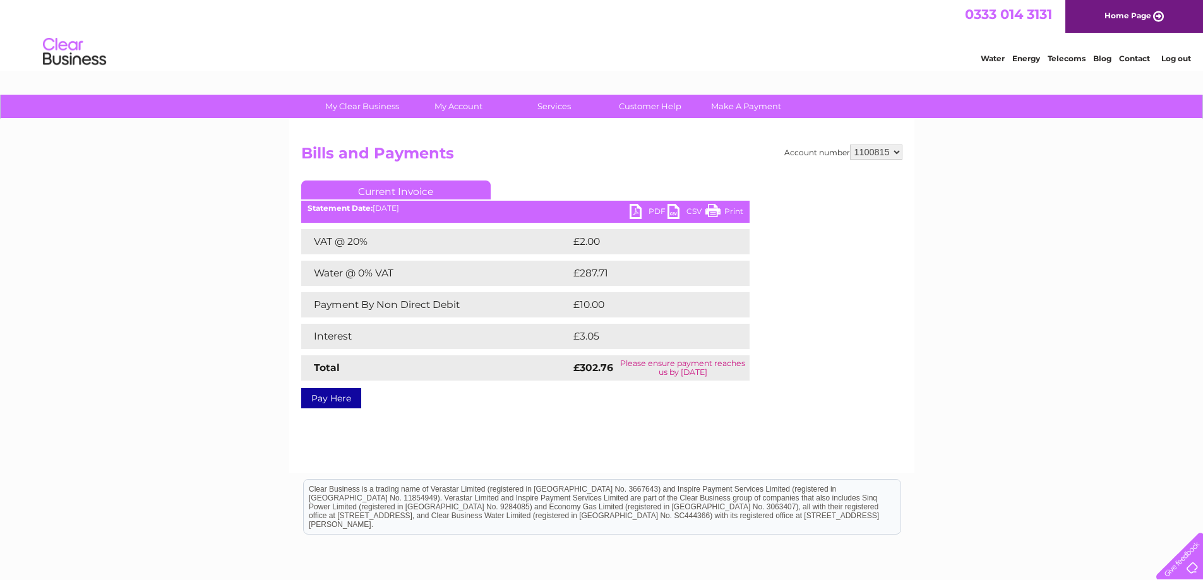
click at [653, 212] on link "PDF" at bounding box center [649, 213] width 38 height 18
click at [1180, 59] on link "Log out" at bounding box center [1176, 58] width 30 height 9
